Goal: Information Seeking & Learning: Check status

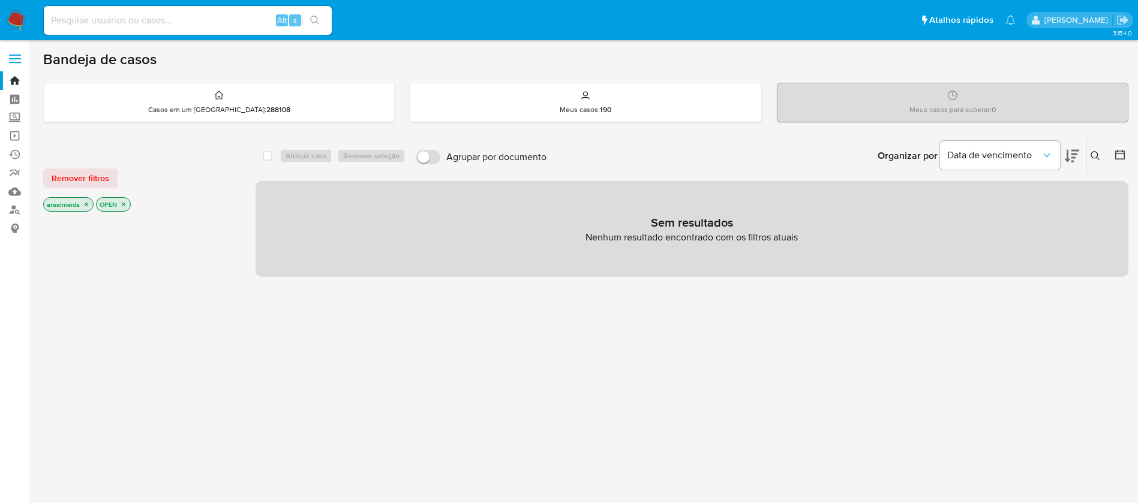
click at [86, 204] on icon "close-filter" at bounding box center [87, 205] width 4 height 4
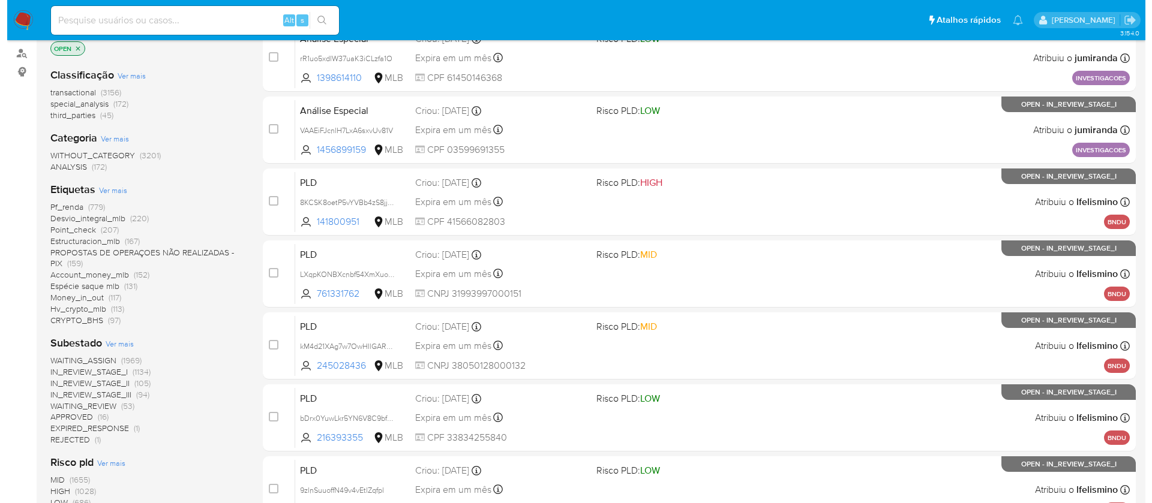
scroll to position [180, 0]
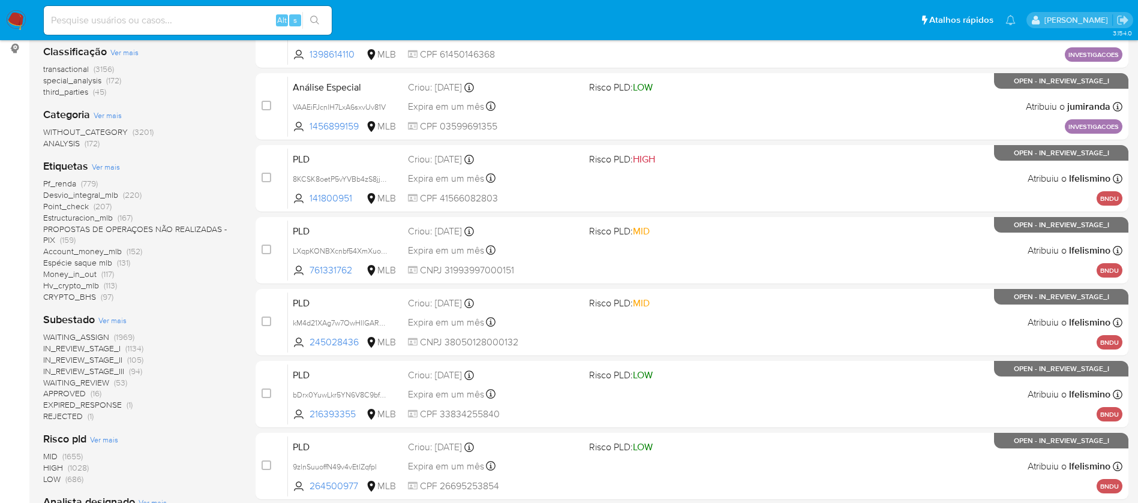
click at [116, 169] on span "Ver mais" at bounding box center [106, 166] width 28 height 11
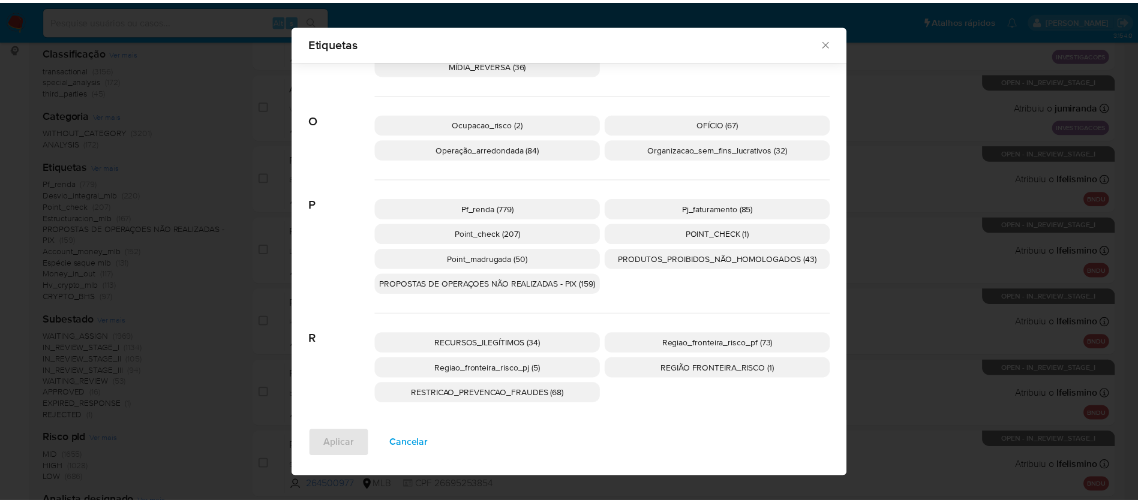
scroll to position [478, 0]
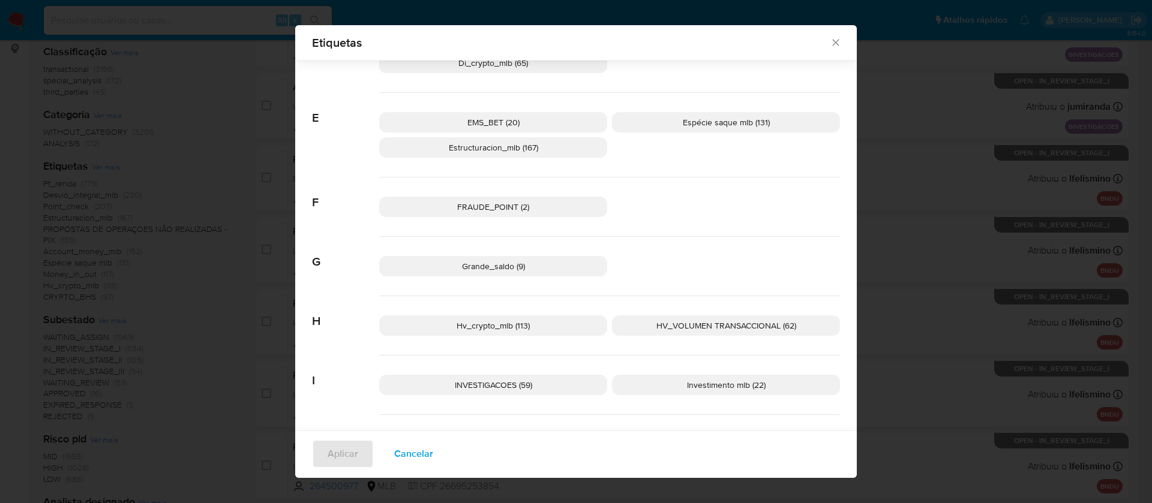
click at [830, 41] on icon "Fechar" at bounding box center [836, 43] width 12 height 12
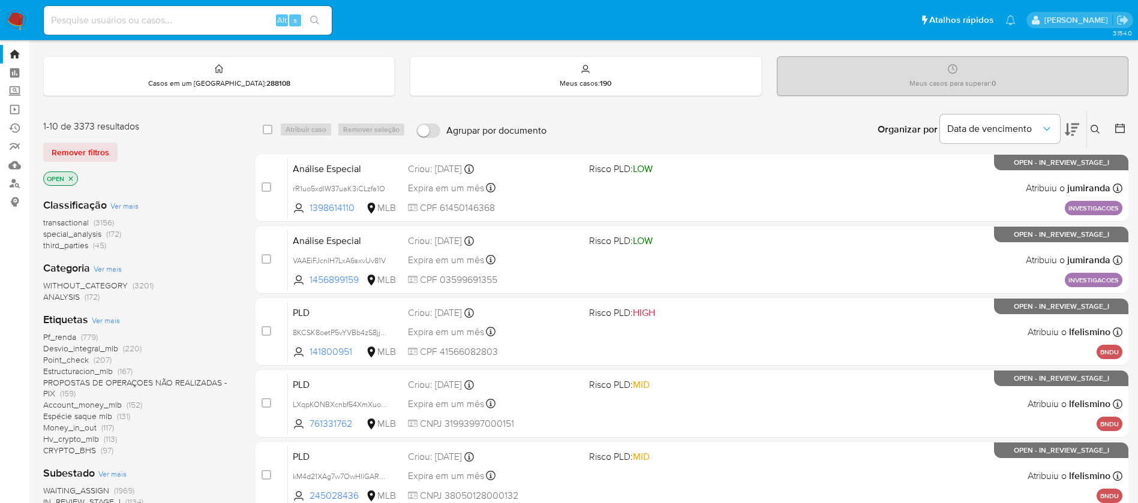
scroll to position [0, 0]
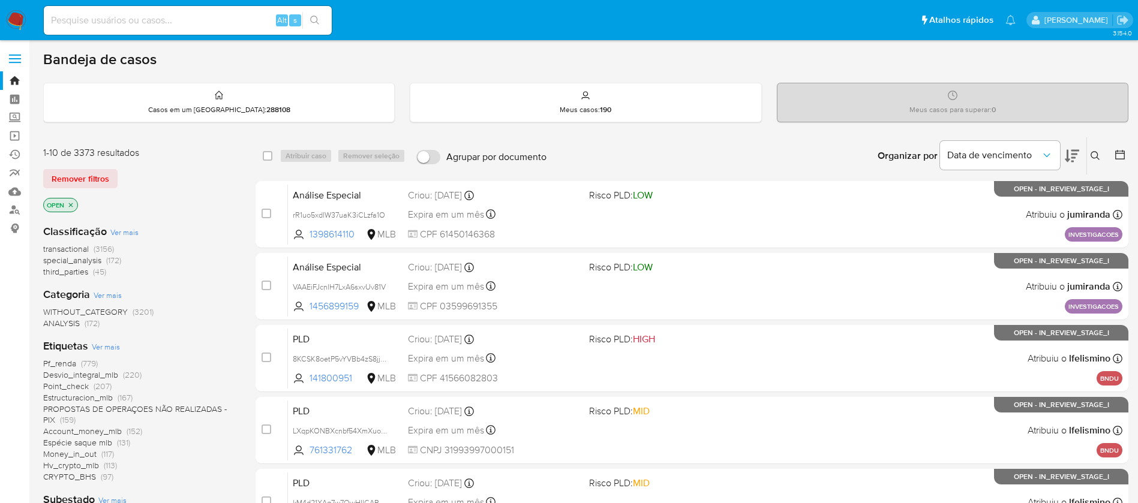
click at [71, 205] on icon "close-filter" at bounding box center [71, 205] width 4 height 4
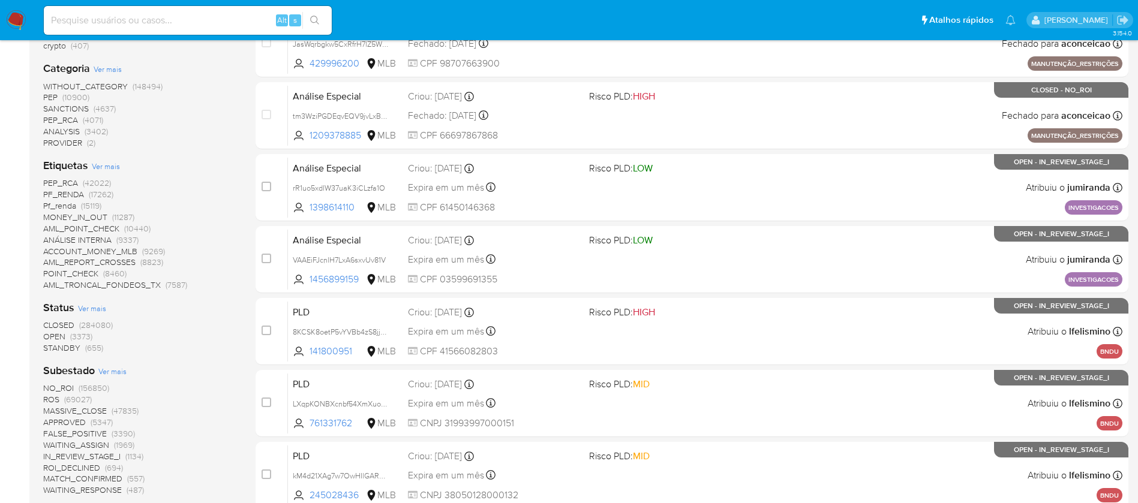
scroll to position [270, 0]
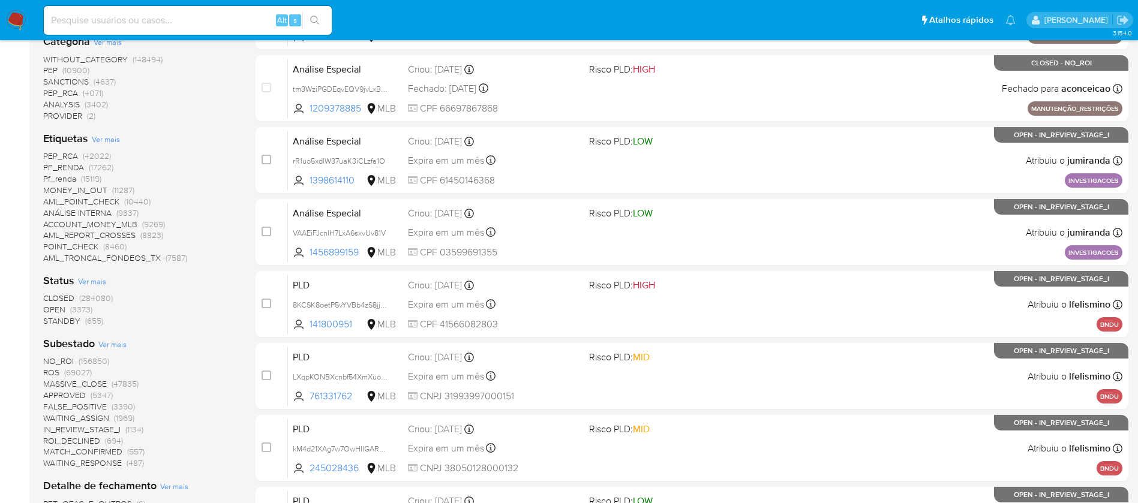
click at [71, 297] on span "CLOSED" at bounding box center [58, 298] width 31 height 12
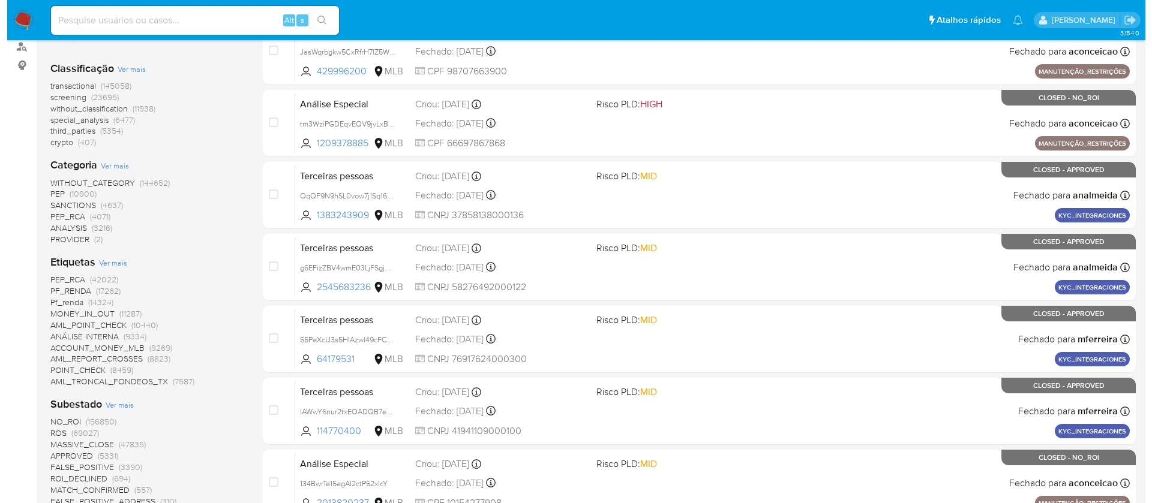
scroll to position [180, 0]
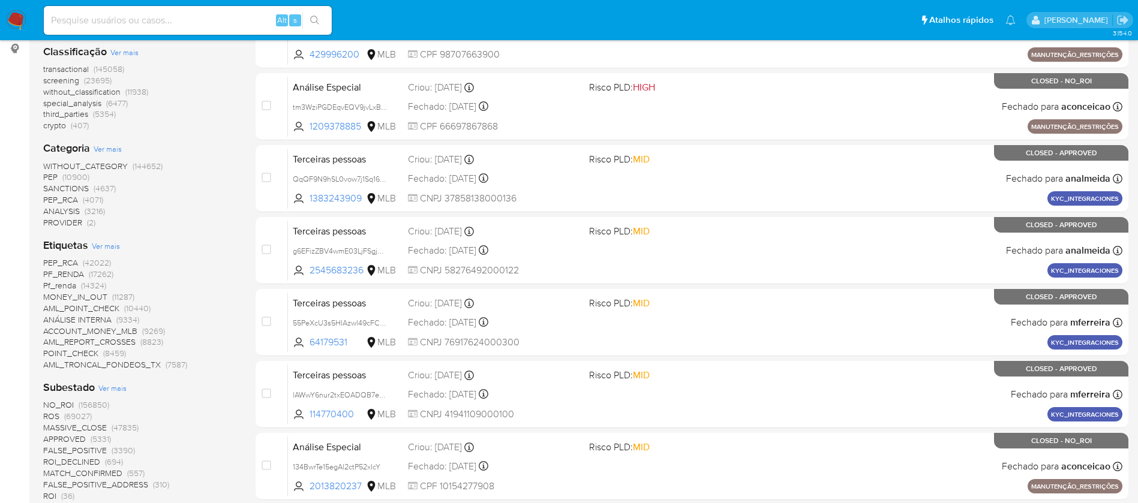
click at [106, 247] on span "Ver mais" at bounding box center [106, 246] width 28 height 11
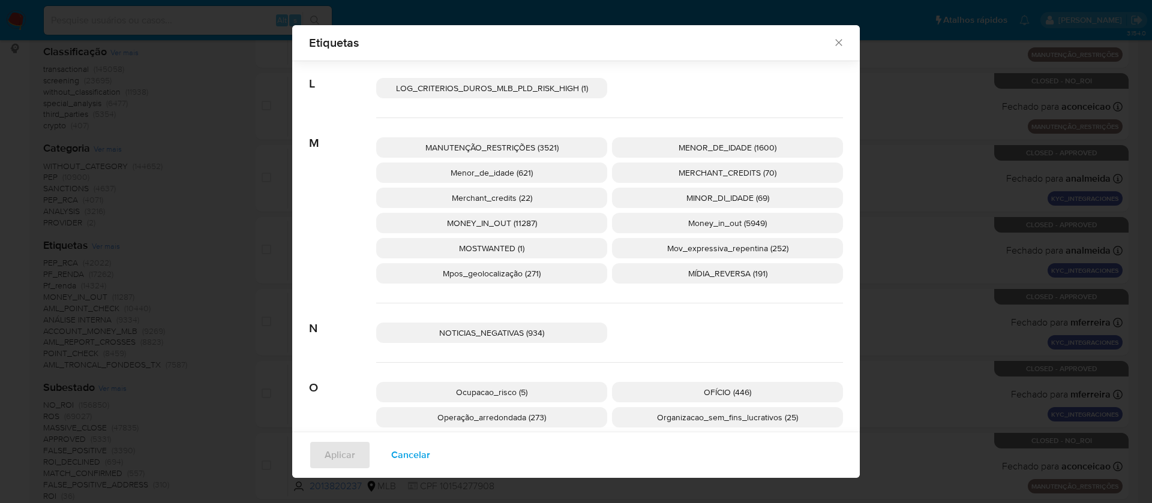
scroll to position [2241, 0]
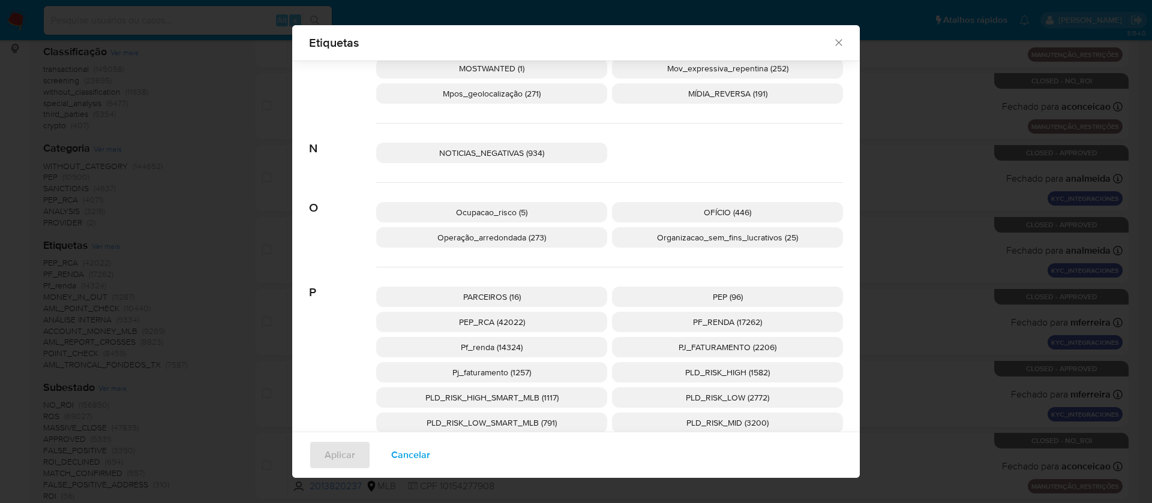
click at [698, 242] on span "Organizacao_sem_fins_lucrativos (25)" at bounding box center [727, 238] width 141 height 12
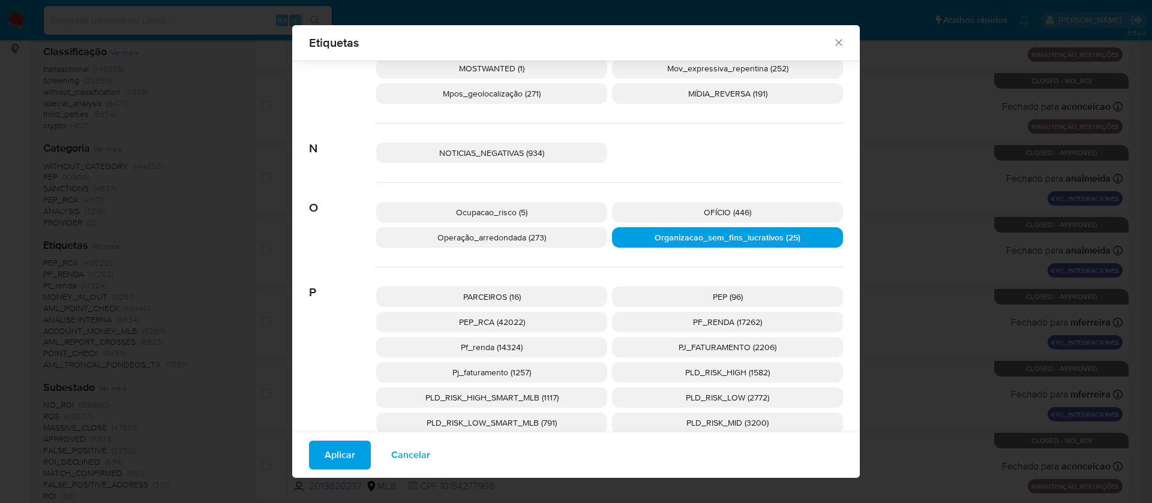
click at [325, 455] on span "Aplicar" at bounding box center [340, 455] width 31 height 26
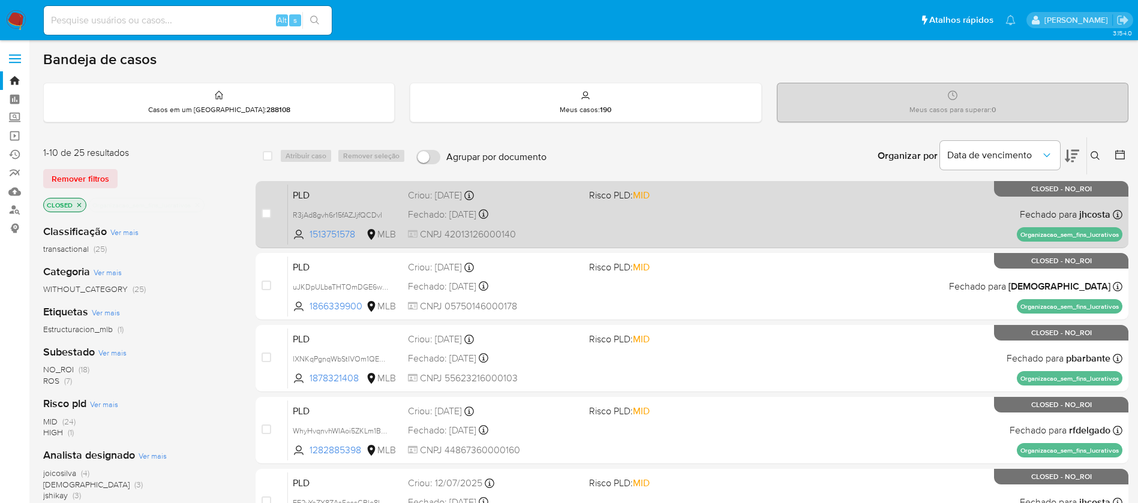
click at [703, 211] on div "PLD R3jAd8gvh6r15fAZJjfQCDvl 1513751578 MLB Risco PLD: MID Criou: 12/08/2025 Cr…" at bounding box center [705, 214] width 835 height 61
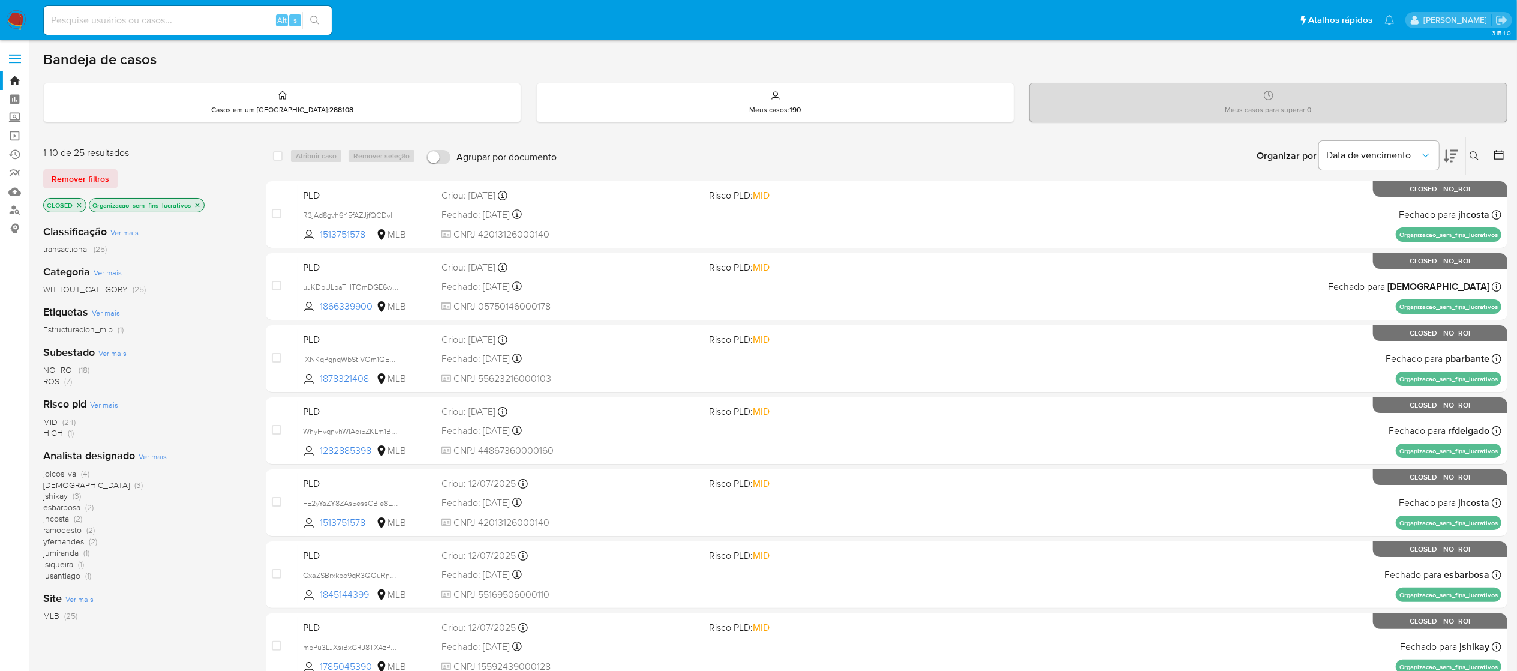
click at [1151, 156] on icon at bounding box center [1499, 155] width 12 height 12
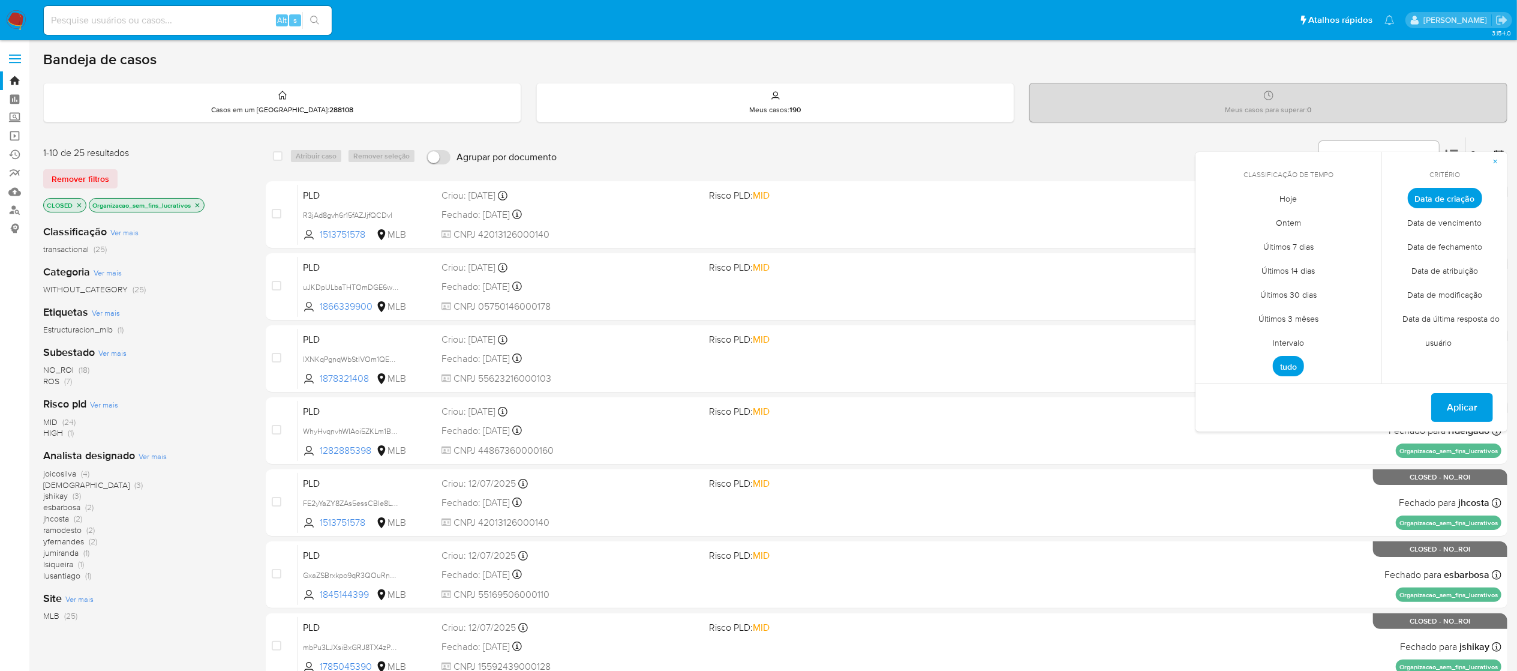
click at [1151, 343] on span "Intervalo" at bounding box center [1288, 343] width 56 height 25
click at [1151, 216] on icon "Mes anterior" at bounding box center [1214, 220] width 14 height 14
click at [1151, 223] on icon "Mes anterior" at bounding box center [1214, 220] width 14 height 14
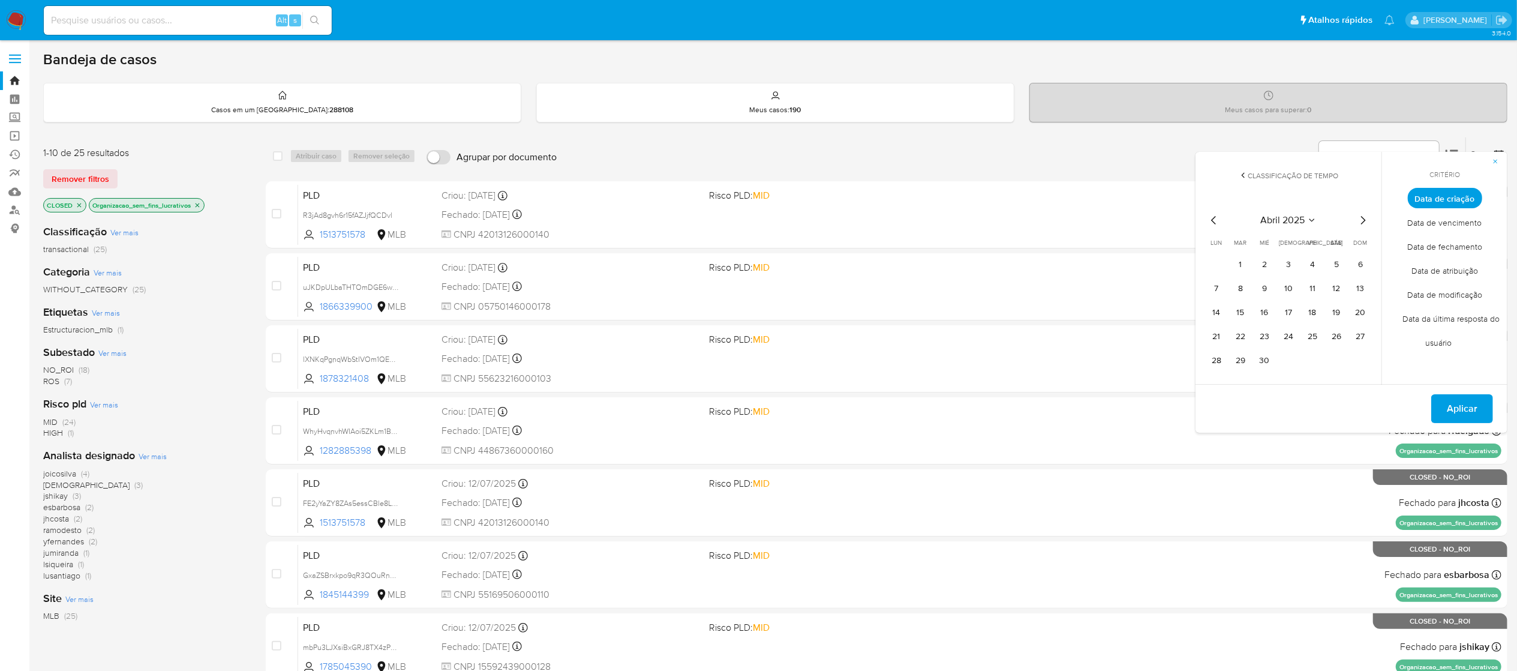
click at [1151, 223] on icon "Mes anterior" at bounding box center [1214, 220] width 14 height 14
click at [1151, 220] on icon "Mes siguiente" at bounding box center [1363, 220] width 14 height 14
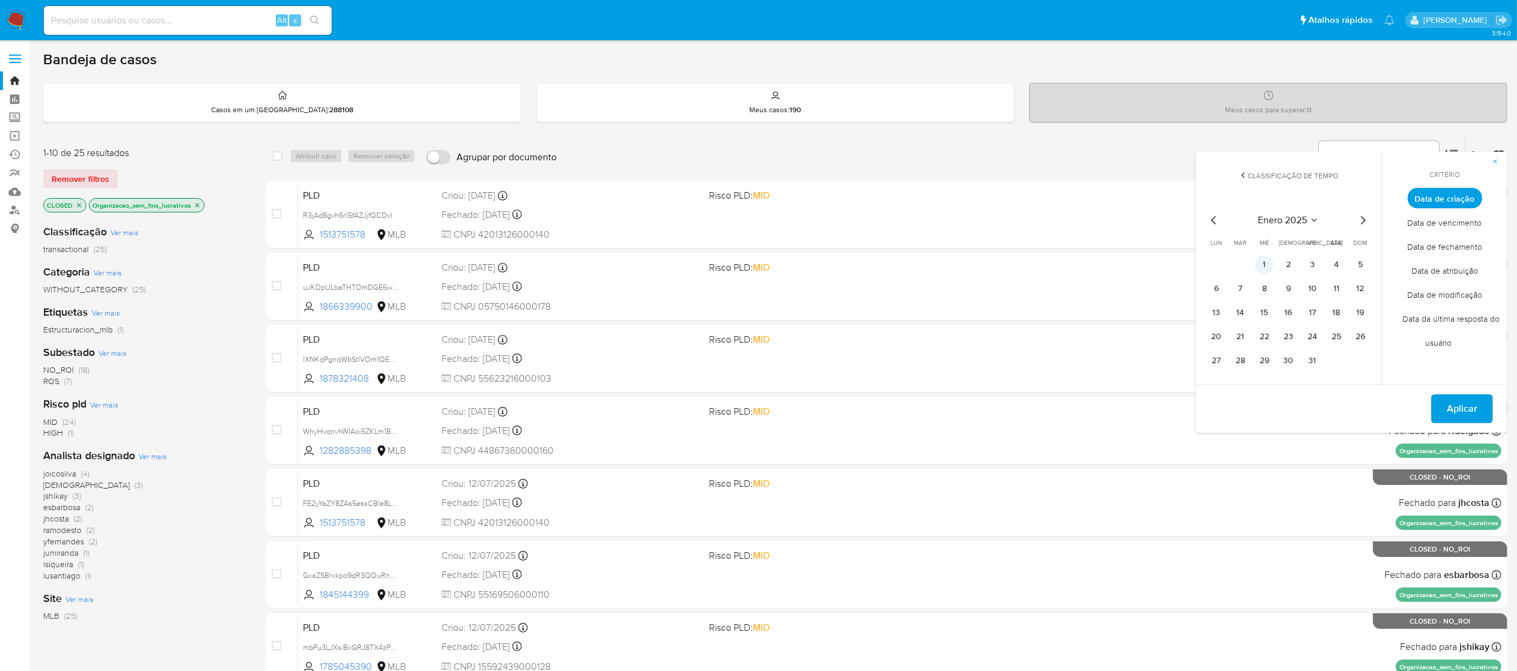
click at [1151, 263] on button "1" at bounding box center [1264, 264] width 19 height 19
click at [1151, 226] on icon "Mes siguiente" at bounding box center [1363, 220] width 14 height 14
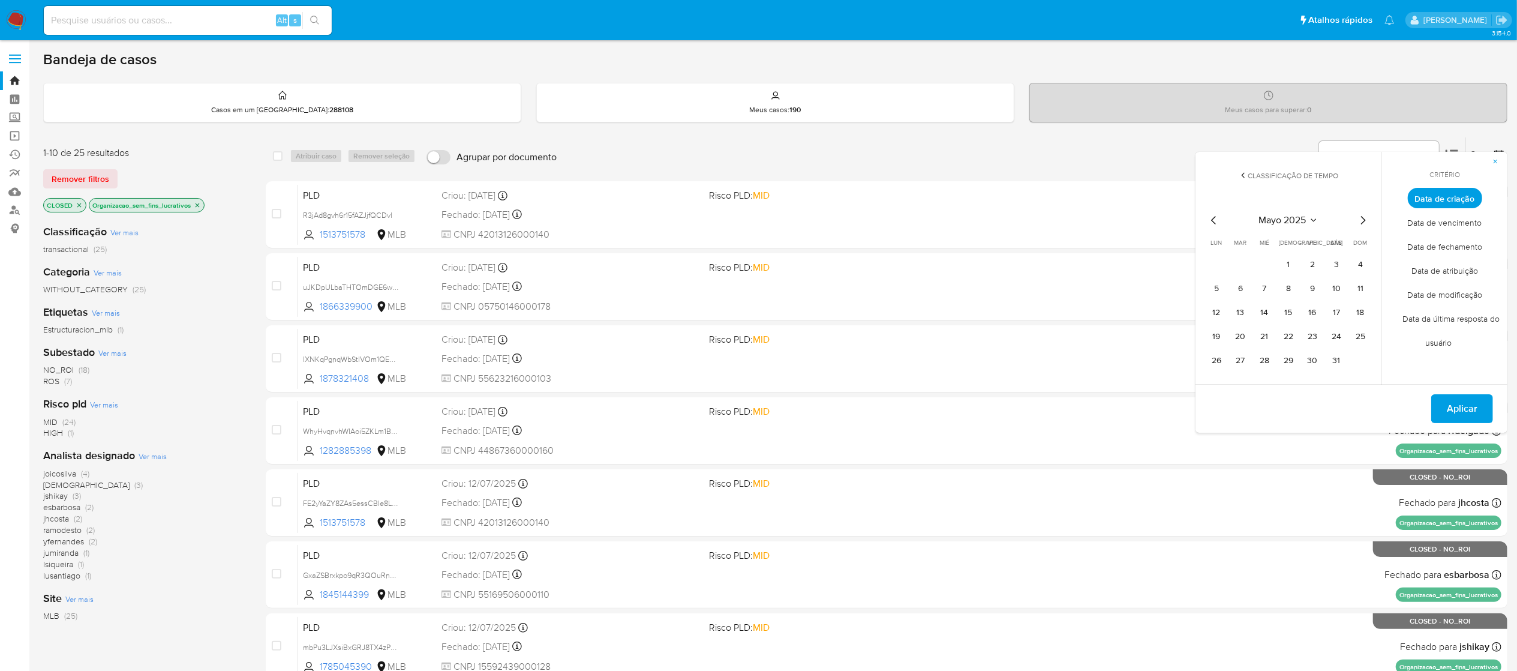
click at [1151, 226] on icon "Mes siguiente" at bounding box center [1363, 220] width 14 height 14
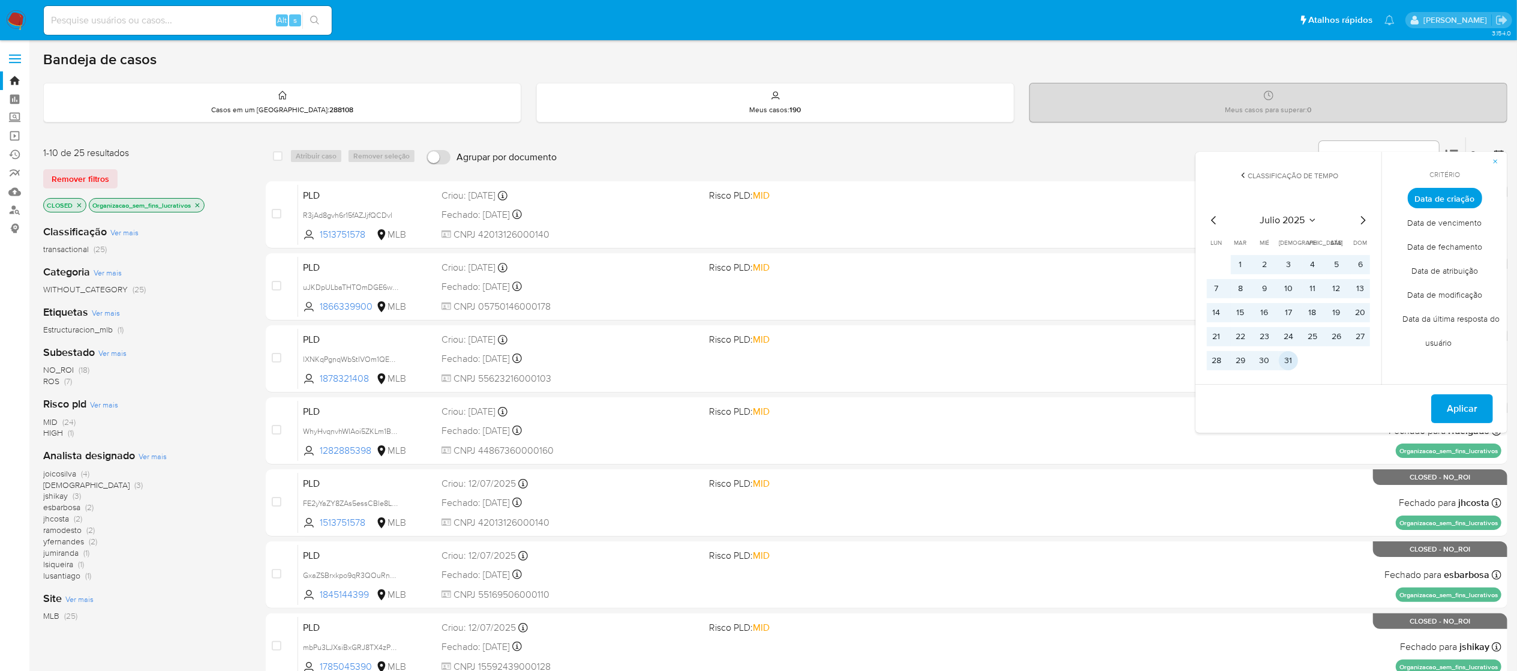
click at [1151, 356] on button "31" at bounding box center [1288, 360] width 19 height 19
click at [1151, 400] on button "Aplicar" at bounding box center [1462, 408] width 62 height 29
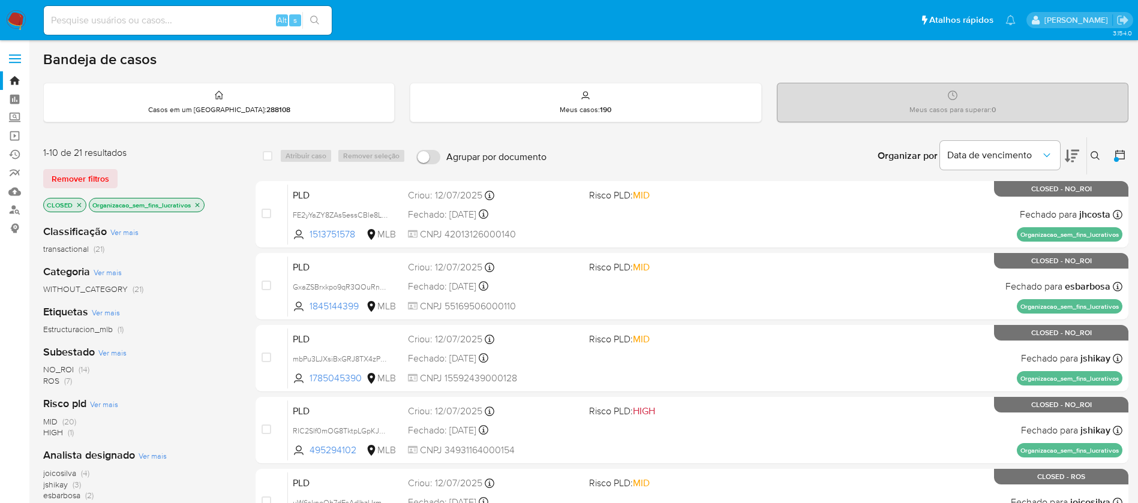
click at [115, 314] on span "Ver mais" at bounding box center [106, 312] width 28 height 11
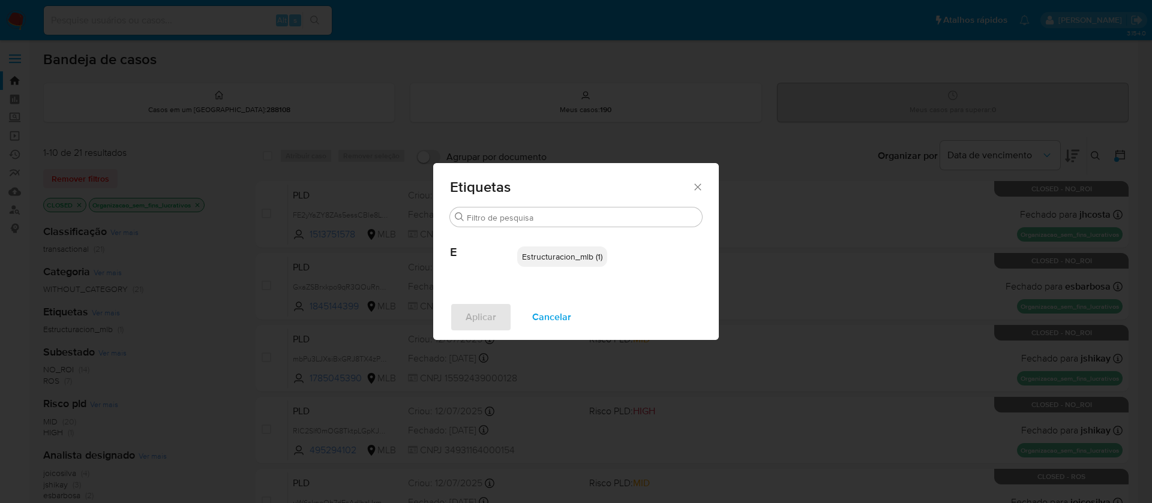
click at [553, 316] on span "Cancelar" at bounding box center [551, 317] width 39 height 26
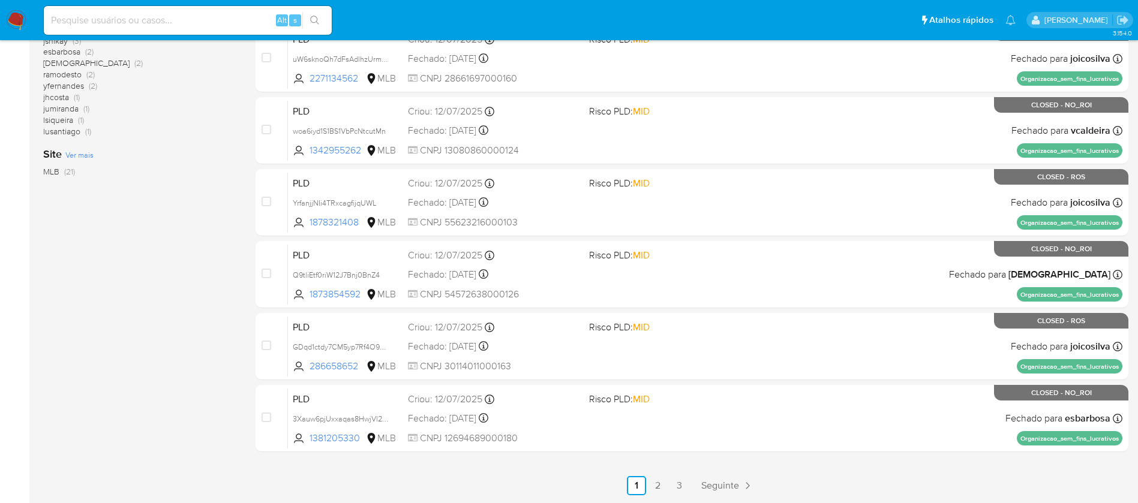
scroll to position [84, 0]
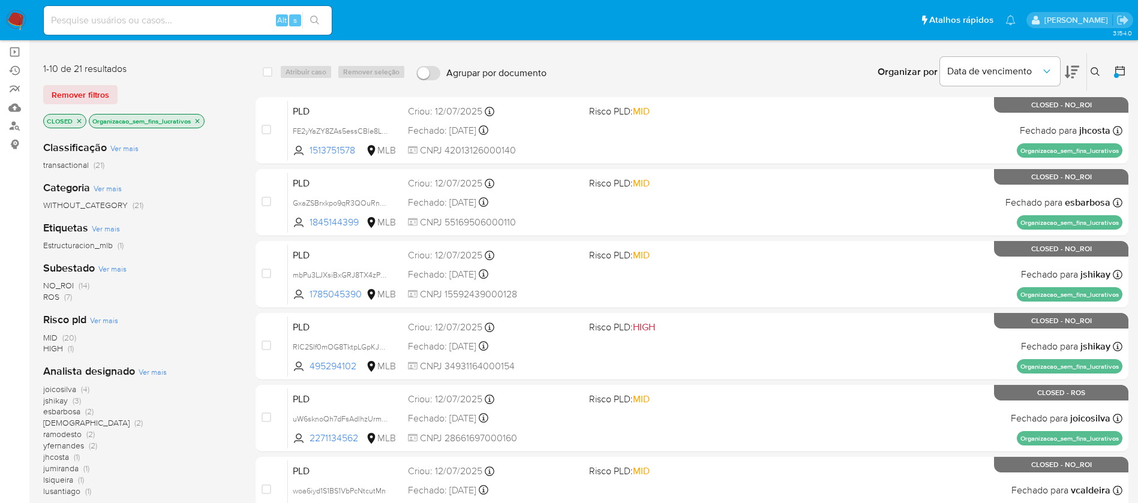
click at [53, 299] on span "ROS" at bounding box center [51, 297] width 16 height 12
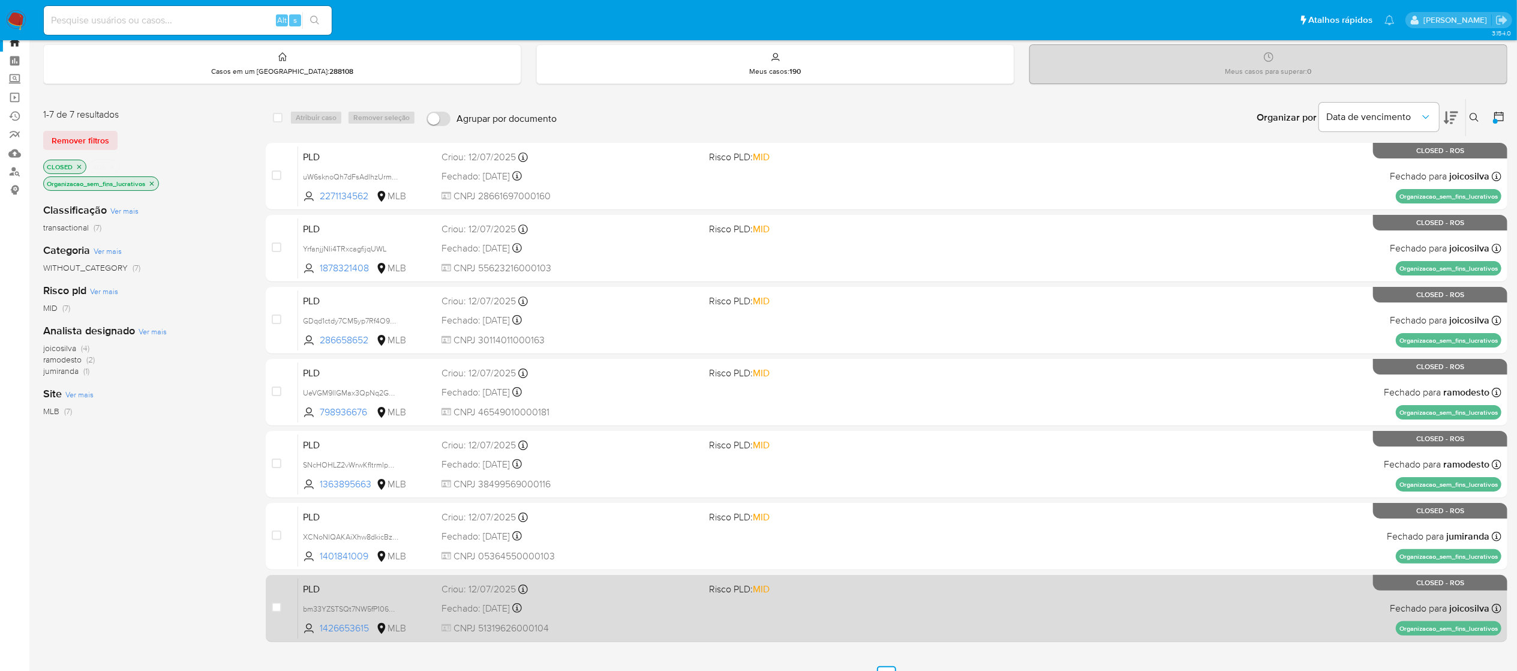
scroll to position [60, 0]
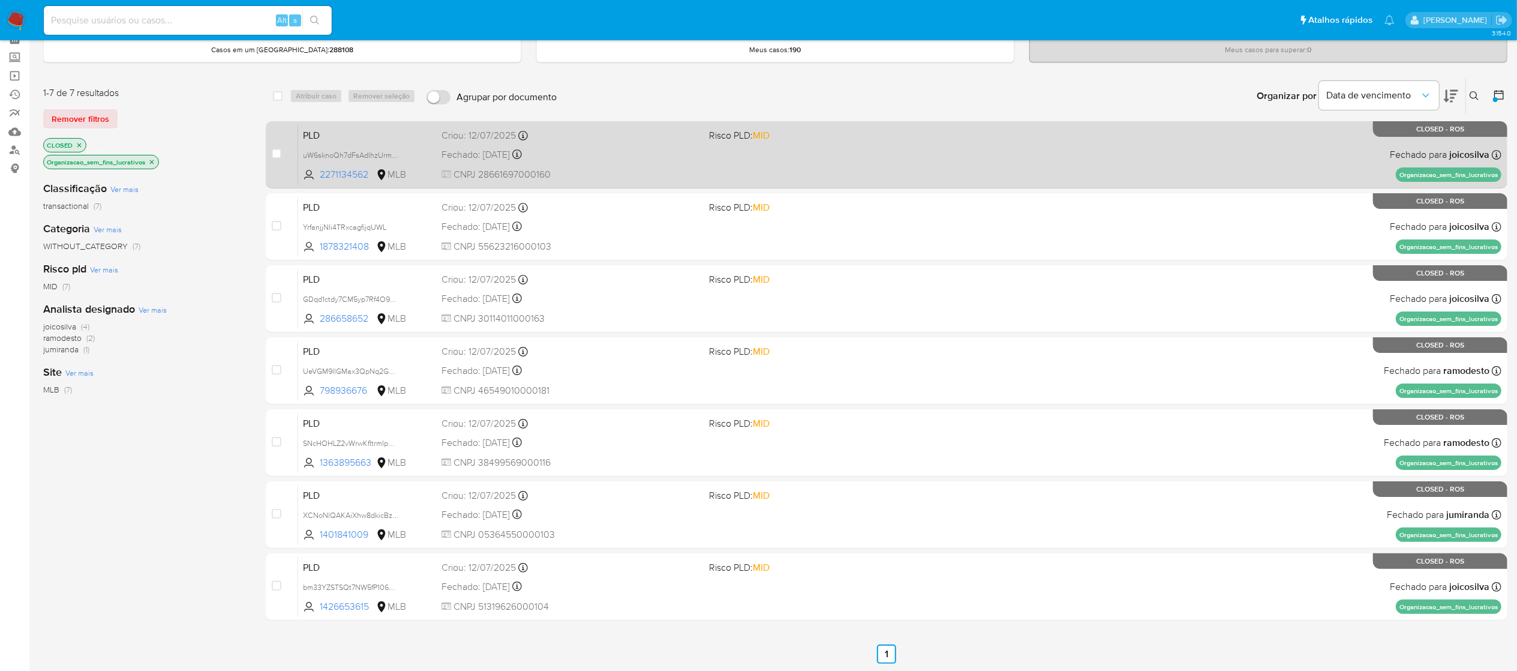
click at [643, 163] on div "PLD uW6sknoQh7dFsAdlhzUrmHF1 2271134562 MLB Risco PLD: MID Criou: 12/07/2025 Cr…" at bounding box center [899, 154] width 1203 height 61
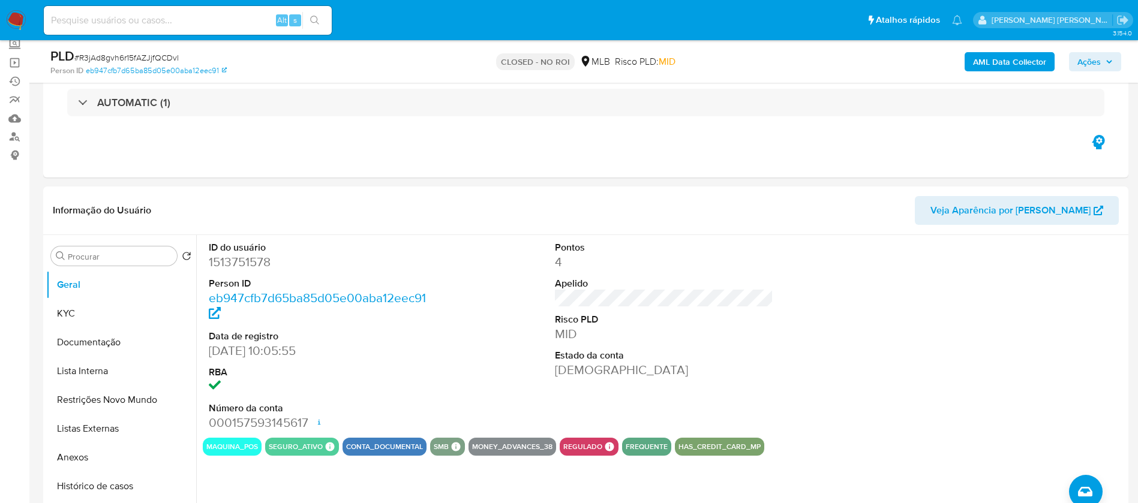
scroll to position [90, 0]
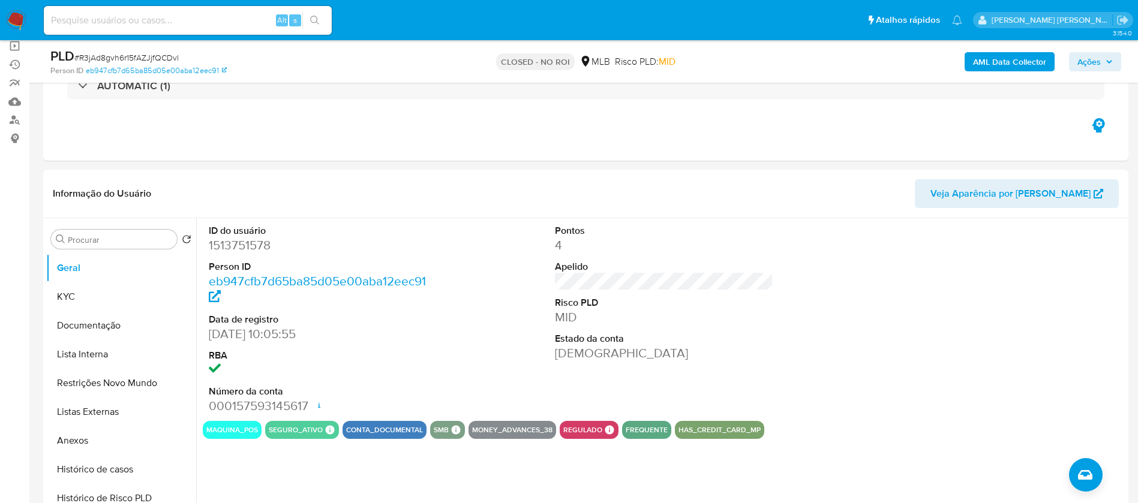
select select "10"
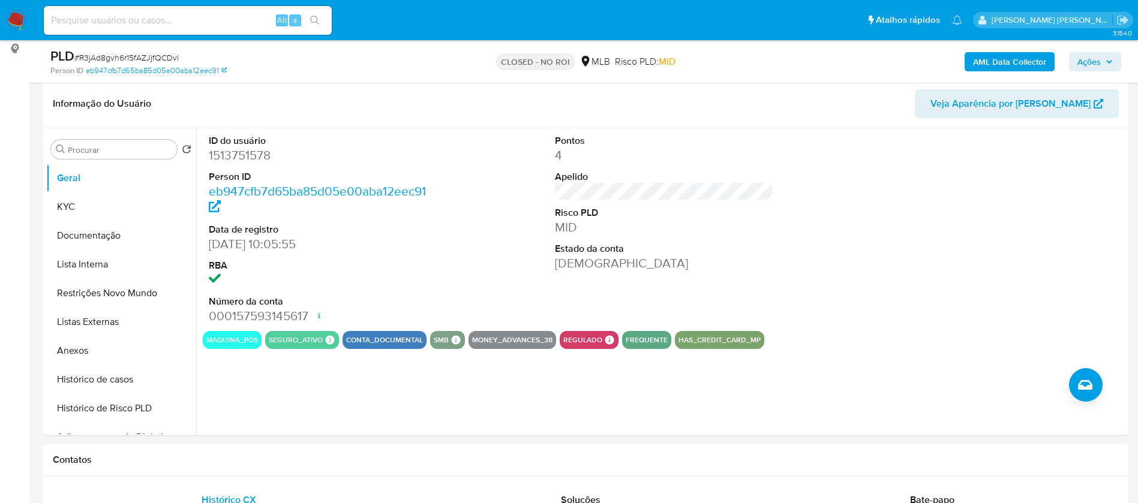
scroll to position [0, 0]
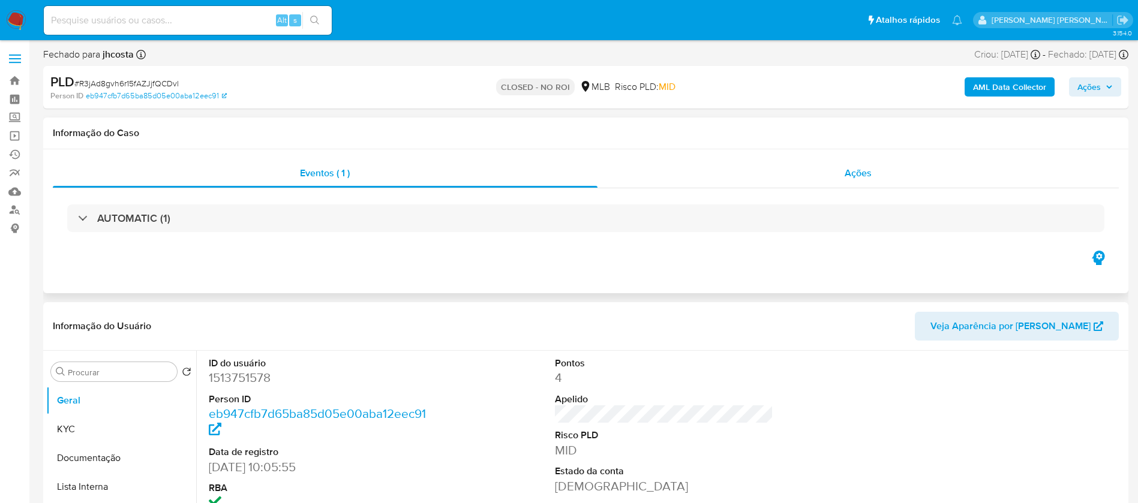
click at [853, 176] on span "Ações" at bounding box center [858, 173] width 27 height 14
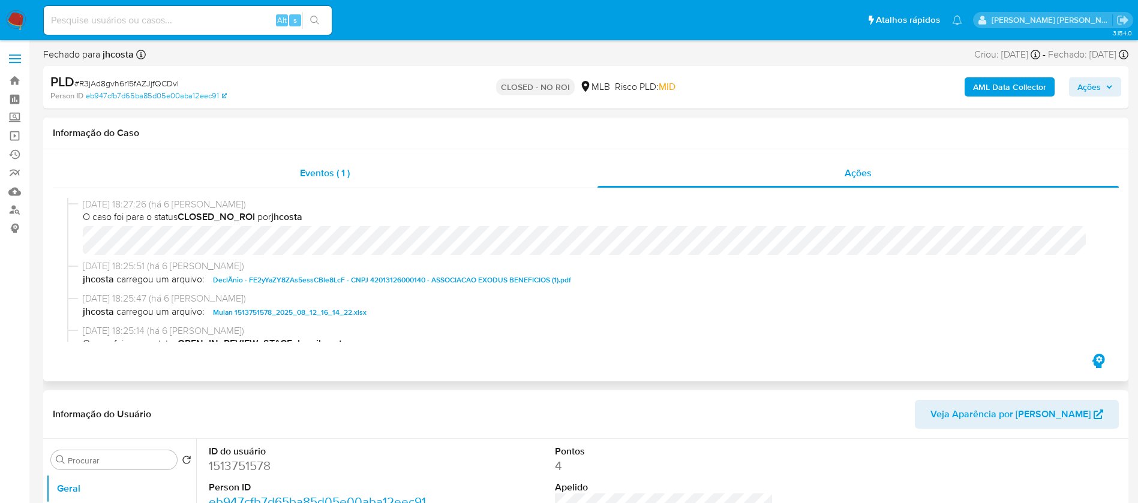
click at [335, 176] on span "Eventos ( 1 )" at bounding box center [325, 173] width 50 height 14
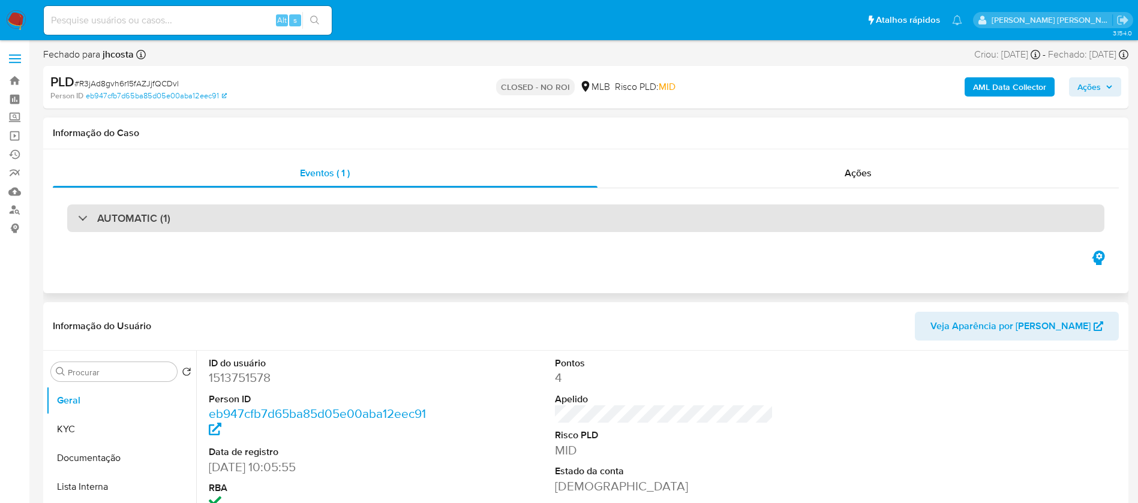
click at [286, 227] on div "AUTOMATIC (1)" at bounding box center [585, 219] width 1037 height 28
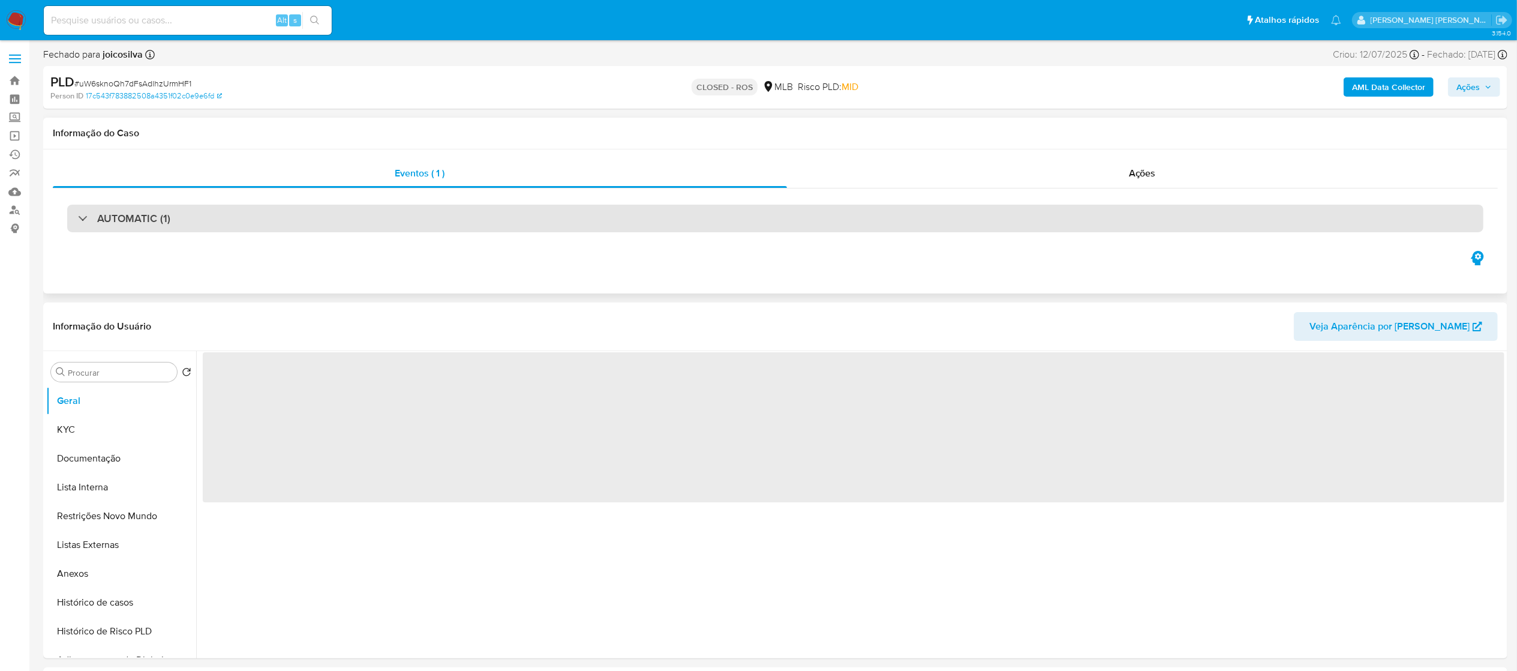
click at [347, 213] on div "AUTOMATIC (1)" at bounding box center [775, 219] width 1416 height 28
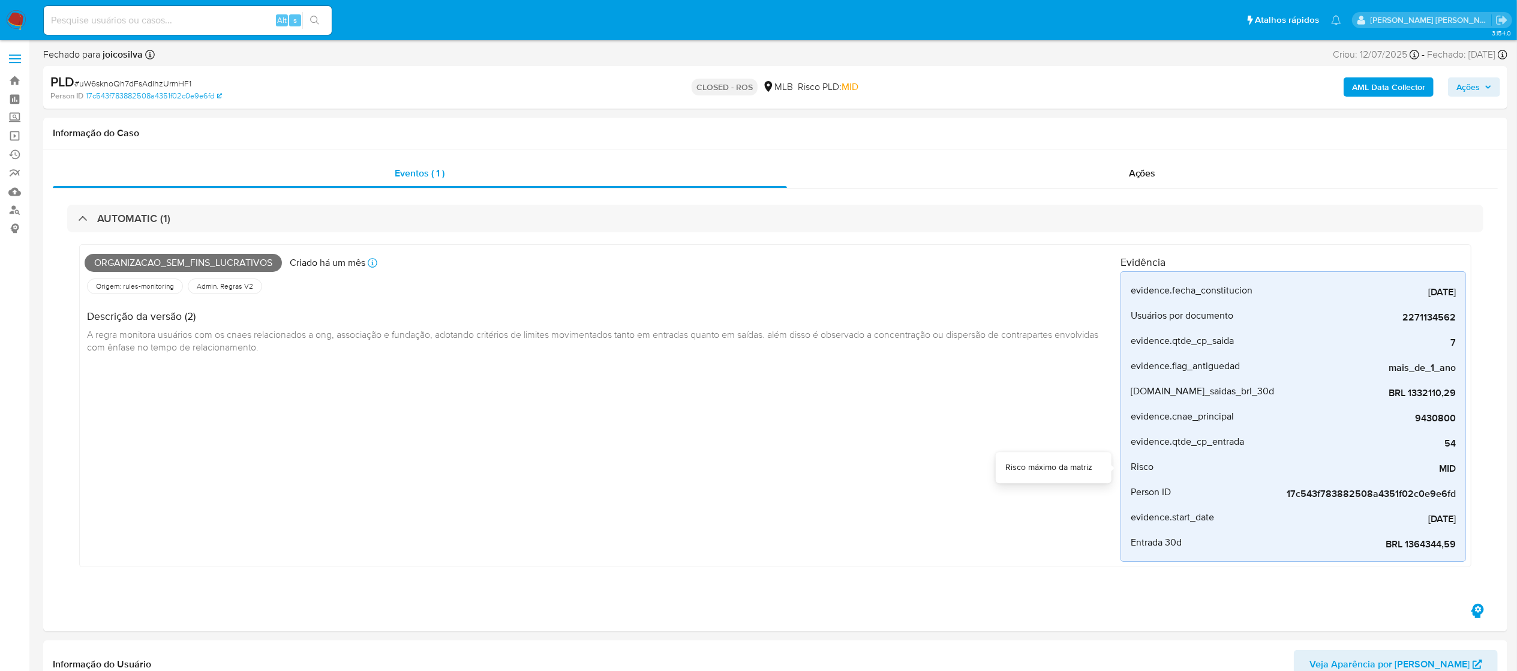
select select "10"
click at [1148, 175] on span "Ações" at bounding box center [1142, 173] width 27 height 14
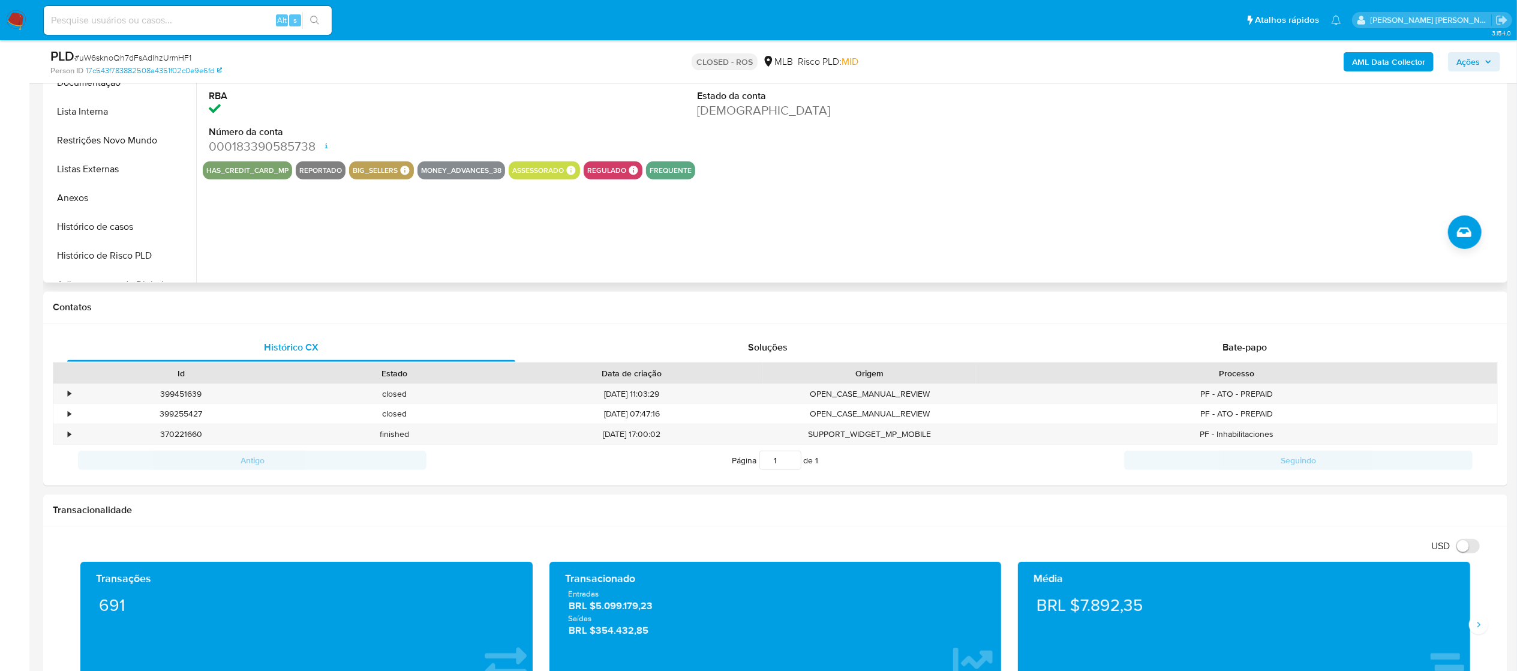
scroll to position [240, 0]
